Goal: Find specific page/section: Find specific page/section

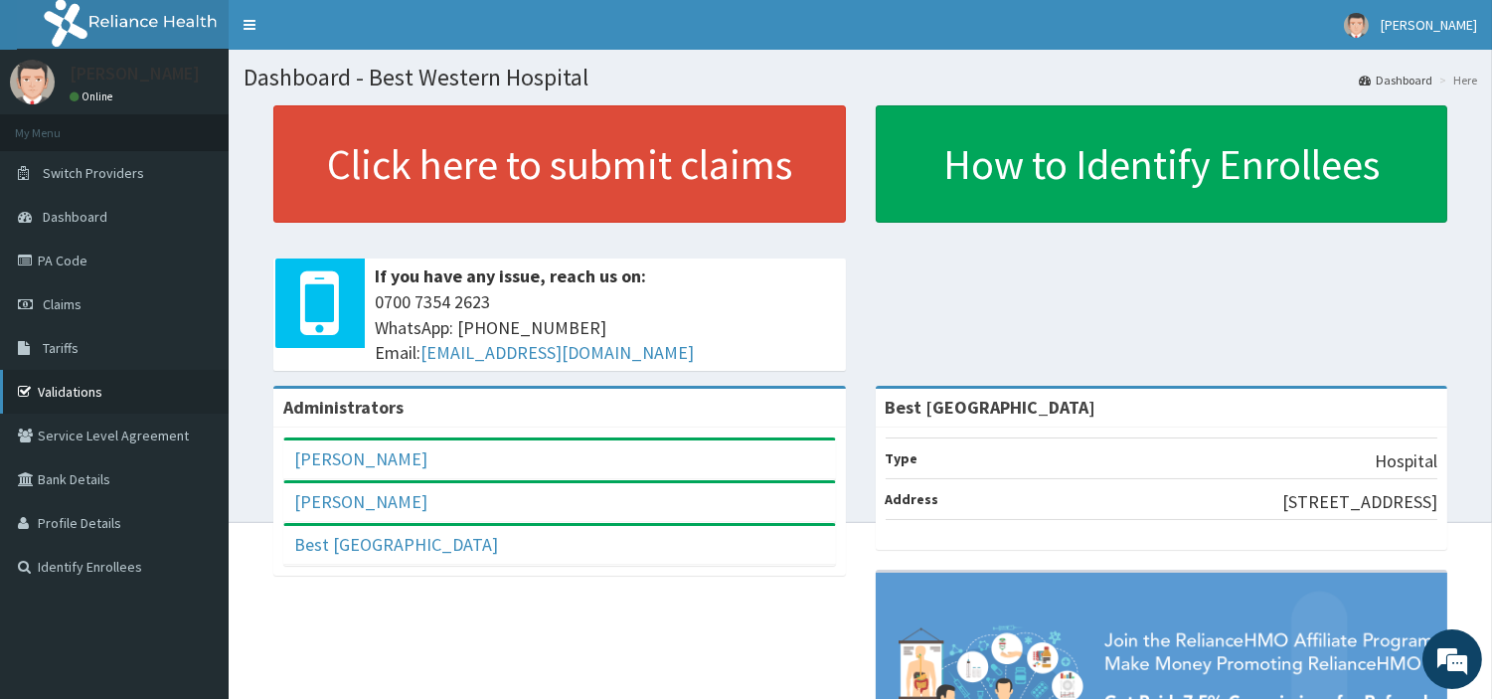
click at [83, 386] on link "Validations" at bounding box center [114, 392] width 229 height 44
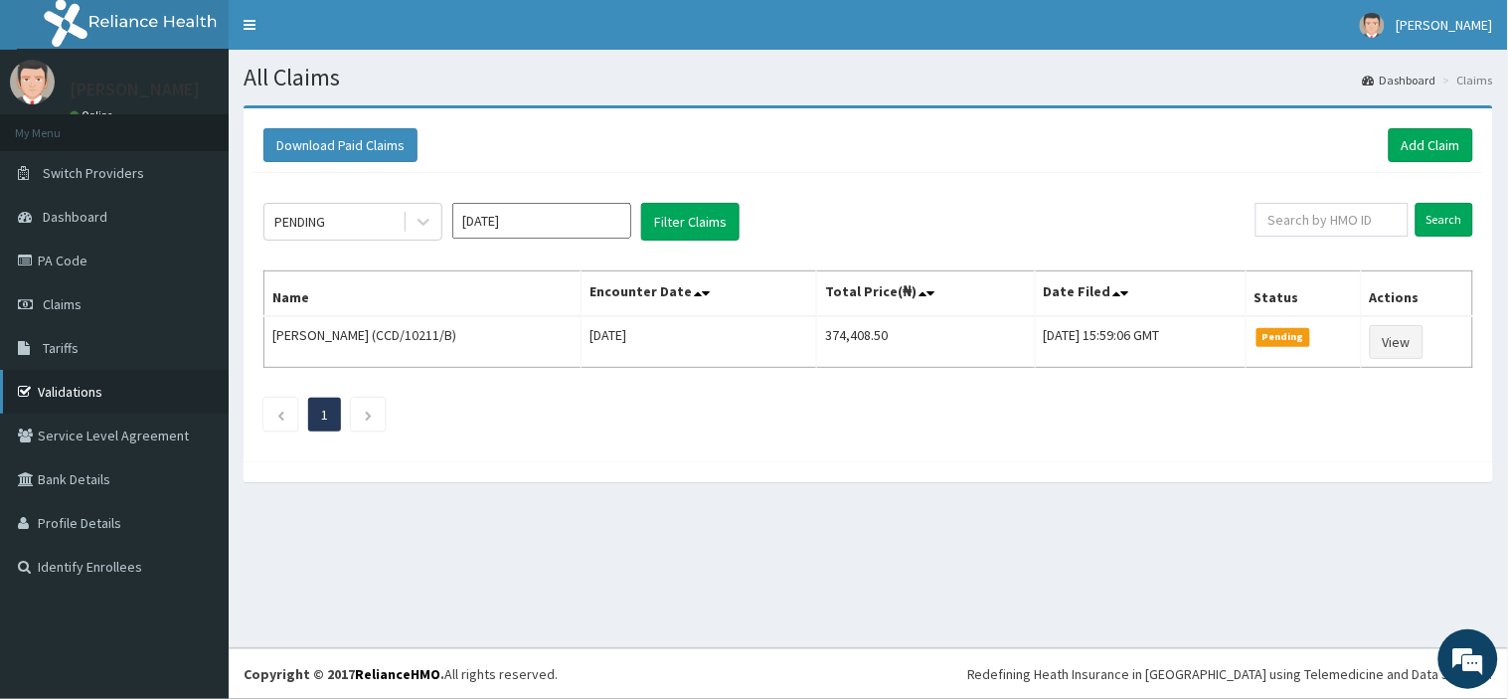
click at [93, 392] on link "Validations" at bounding box center [114, 392] width 229 height 44
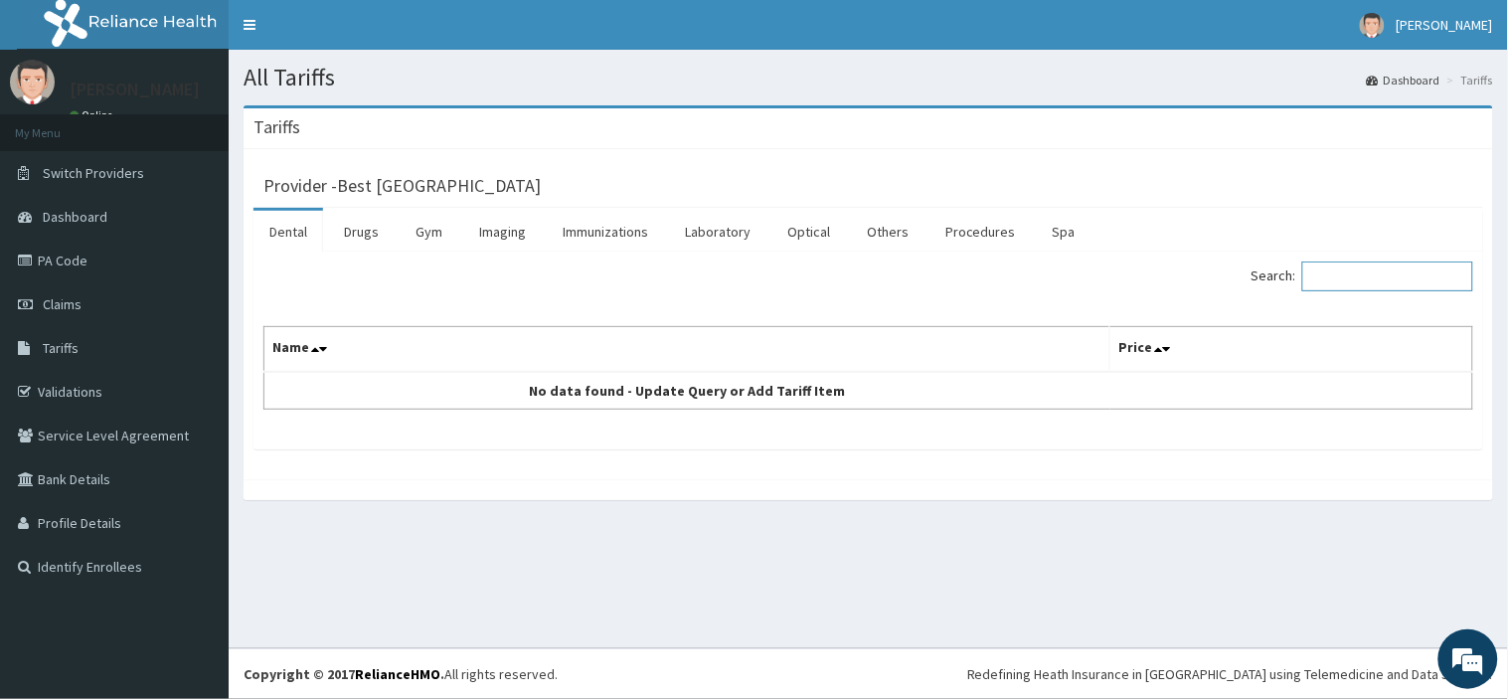
click at [1323, 272] on input "Search:" at bounding box center [1387, 276] width 171 height 30
click at [862, 233] on link "Others" at bounding box center [888, 232] width 74 height 42
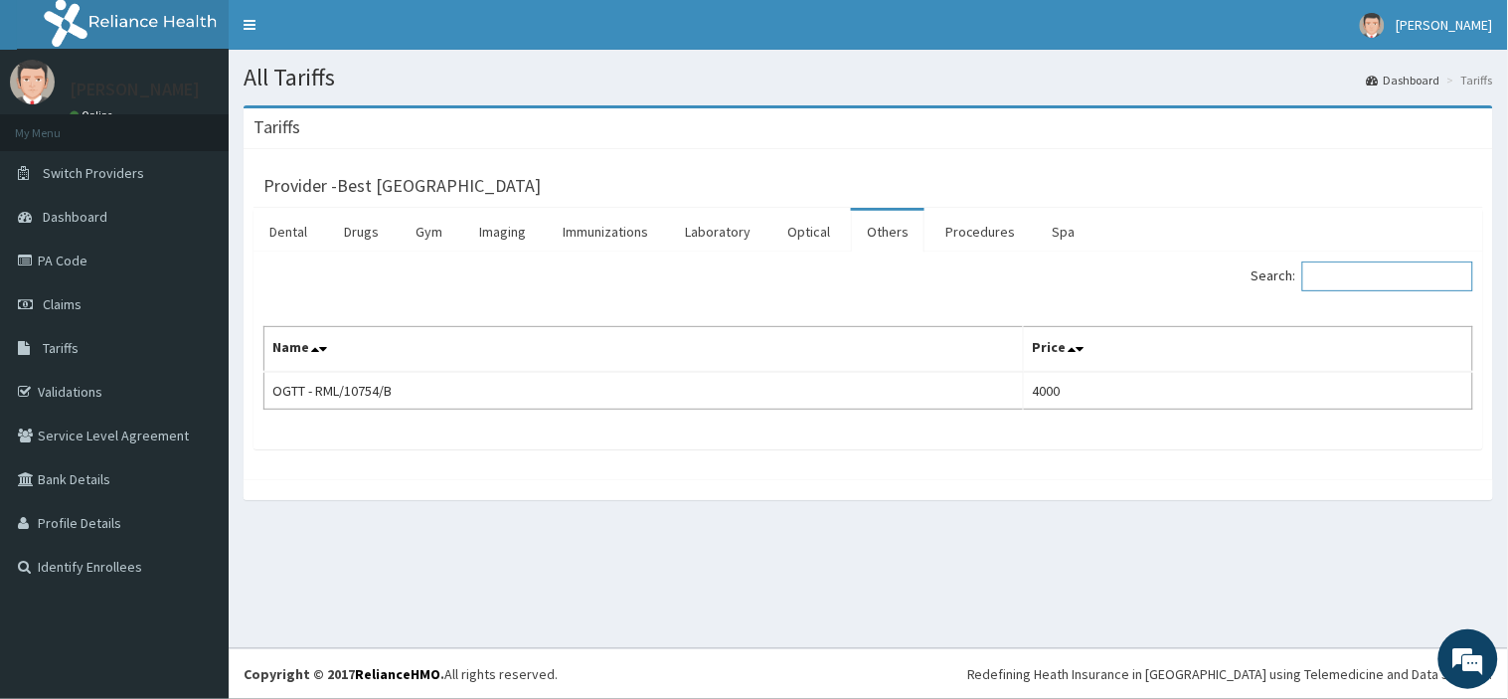
click at [1337, 273] on input "Search:" at bounding box center [1387, 276] width 171 height 30
click at [882, 226] on link "Others" at bounding box center [888, 232] width 74 height 42
click at [1347, 273] on input "Search:" at bounding box center [1387, 276] width 171 height 30
type input "P"
click at [123, 390] on link "Validations" at bounding box center [114, 392] width 229 height 44
